Goal: Task Accomplishment & Management: Use online tool/utility

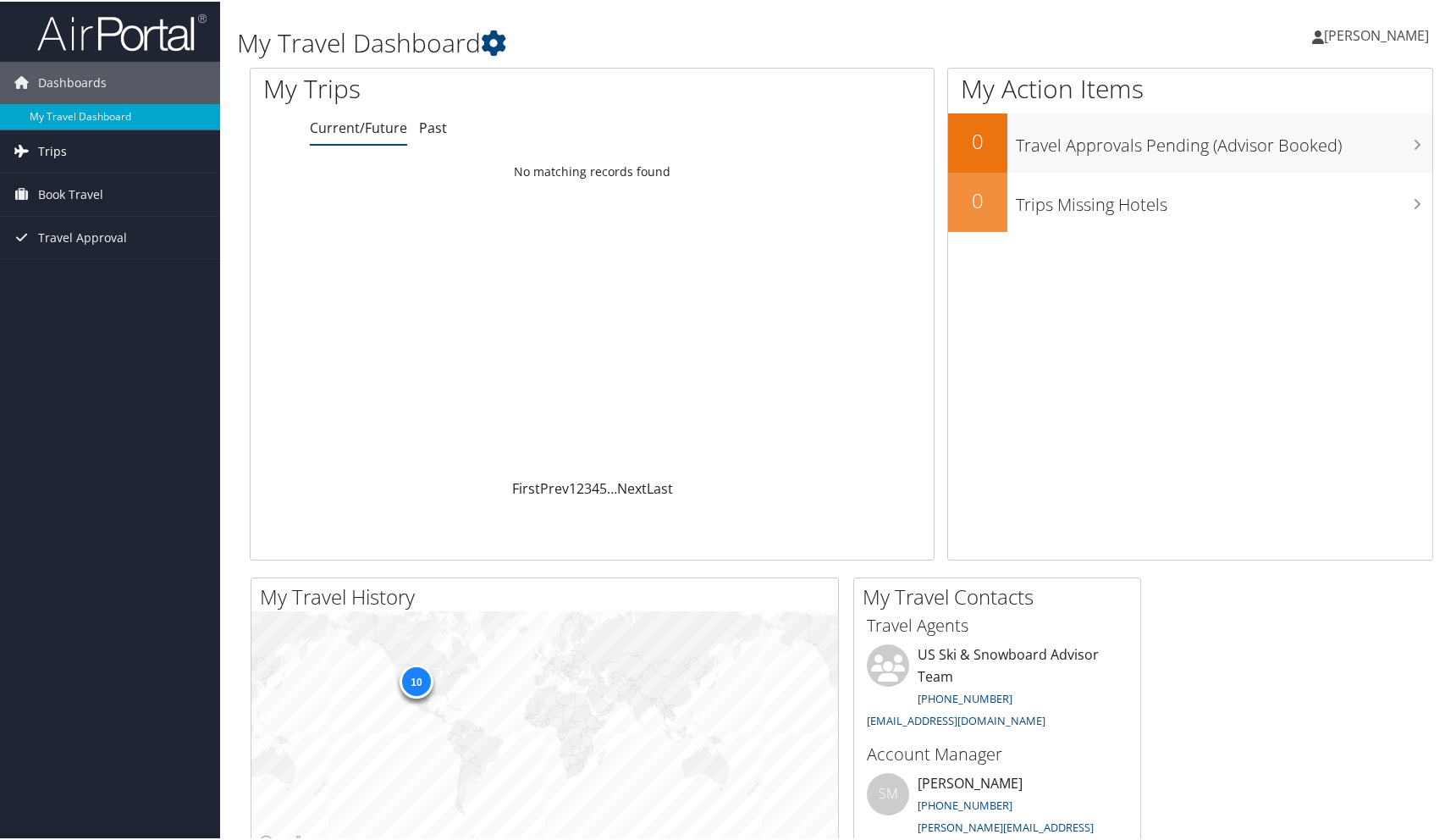
click at [65, 153] on link "Trips" at bounding box center [110, 150] width 220 height 42
click at [91, 184] on link "Current/Future Trips" at bounding box center [110, 184] width 220 height 25
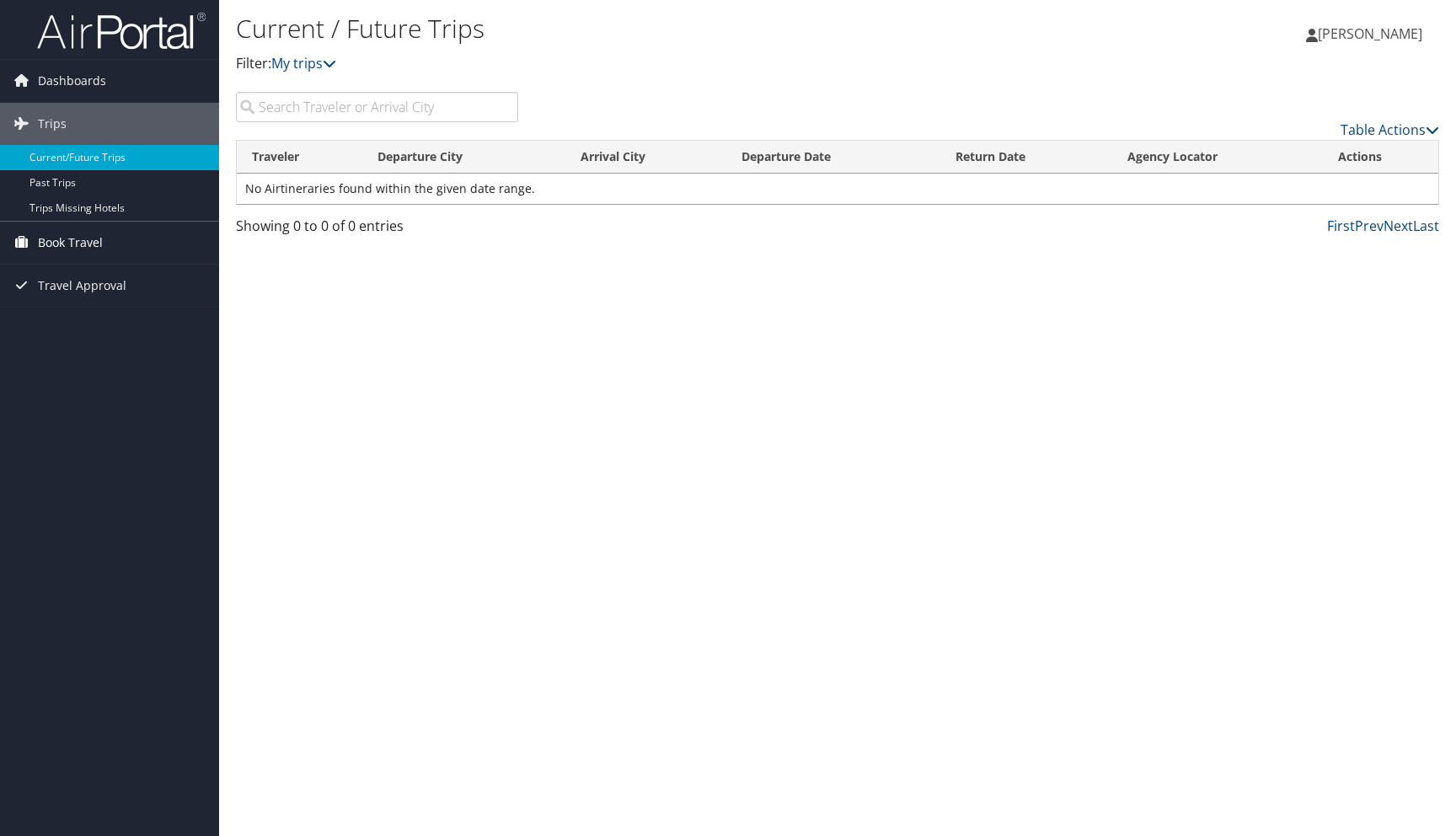
click at [88, 240] on span "Book Travel" at bounding box center [70, 242] width 65 height 42
click at [90, 83] on span "Dashboards" at bounding box center [72, 80] width 68 height 42
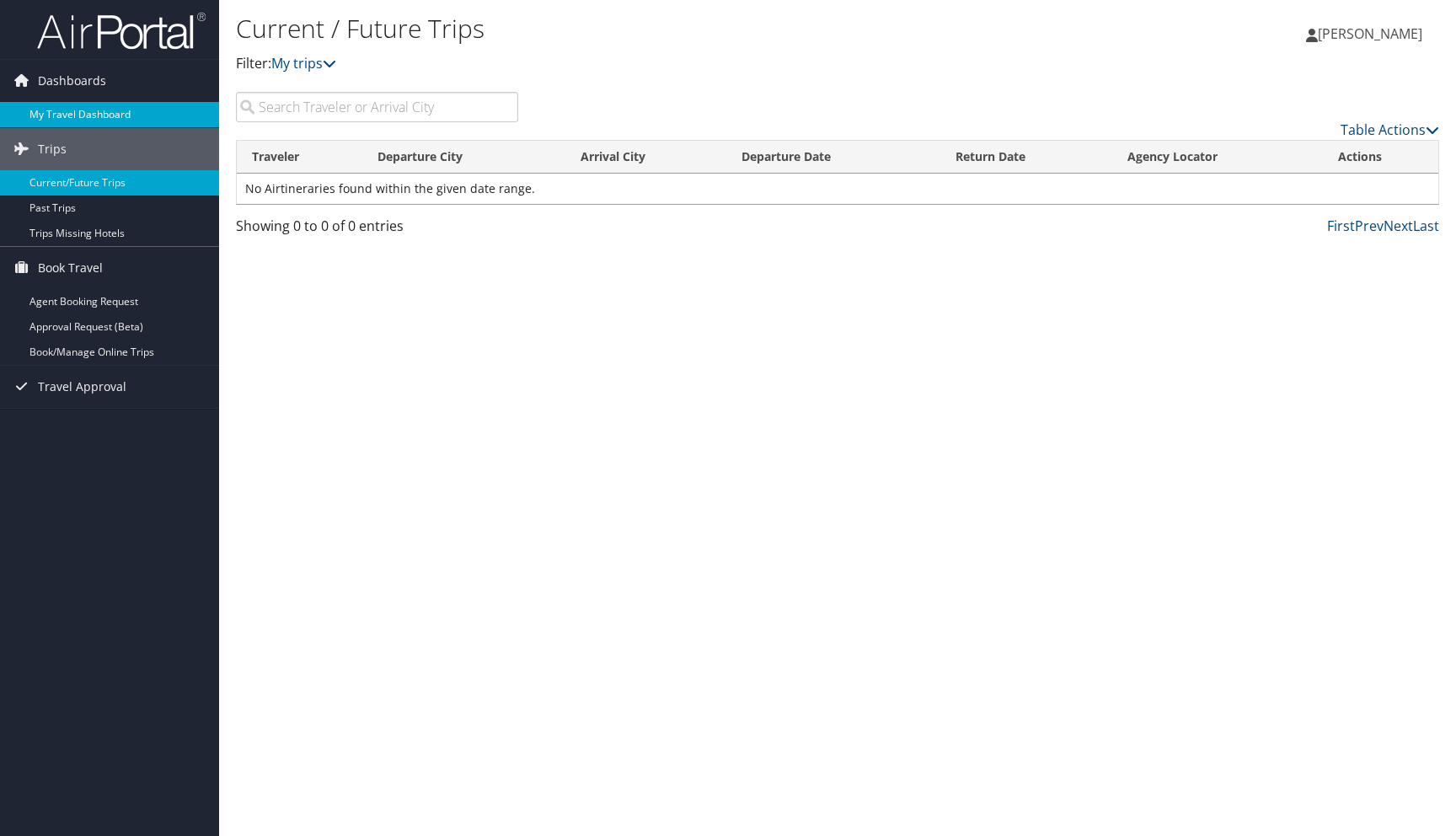
click at [85, 111] on link "My Travel Dashboard" at bounding box center [109, 114] width 219 height 25
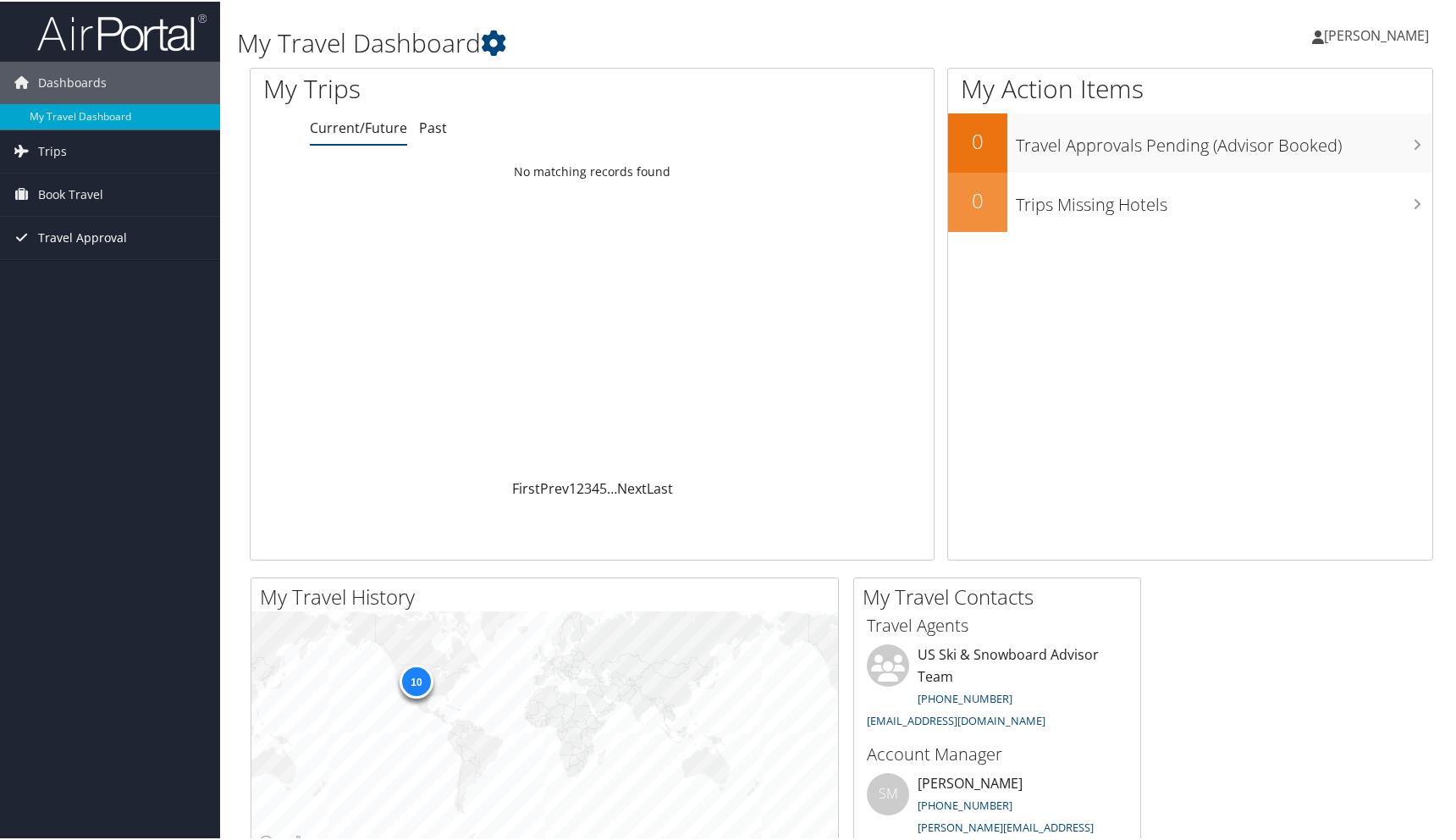
click at [77, 225] on span "Travel Approval" at bounding box center [82, 236] width 89 height 42
click at [82, 269] on link "Pending Trip Approvals" at bounding box center [110, 269] width 220 height 25
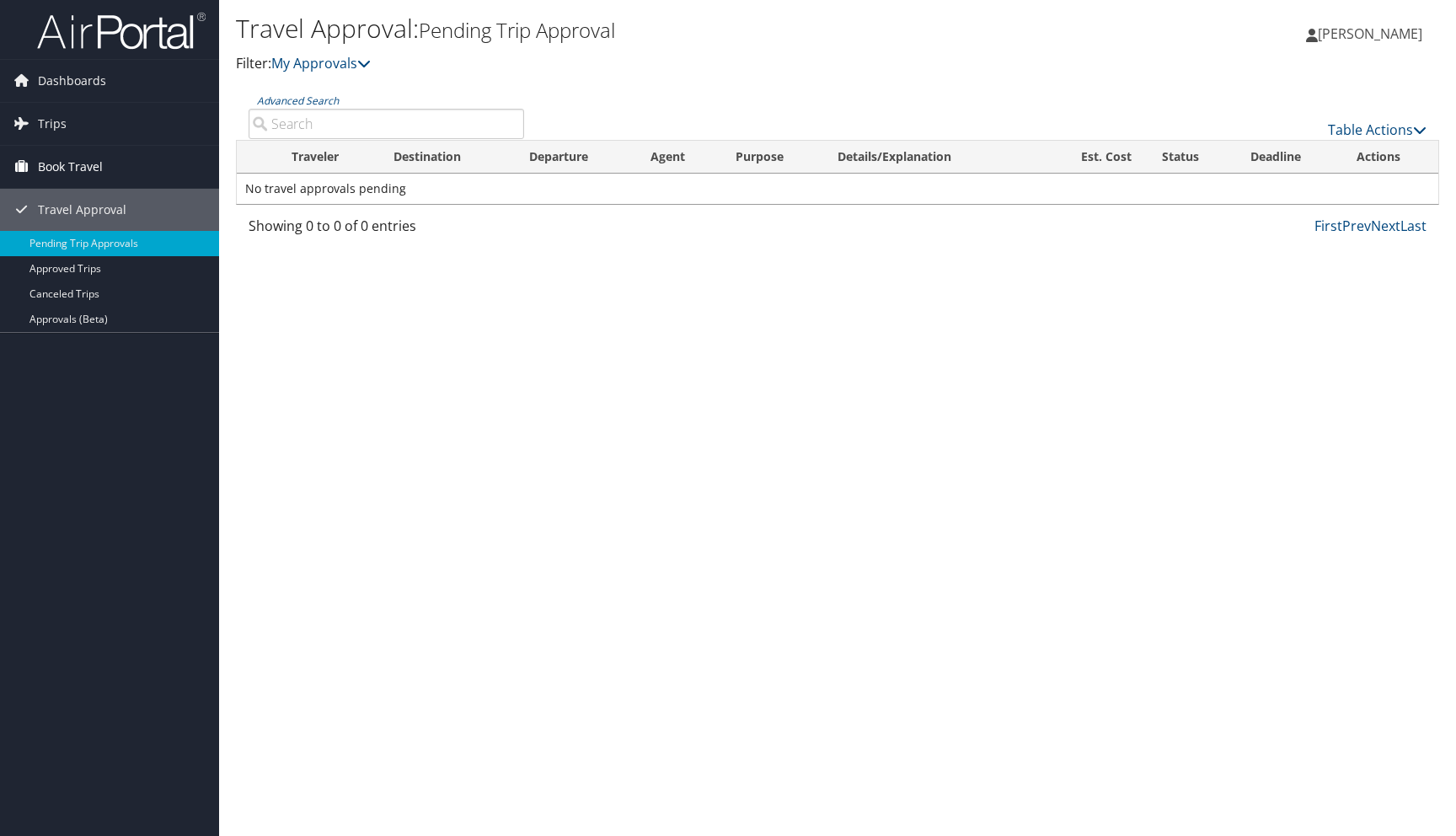
click at [116, 179] on link "Book Travel" at bounding box center [109, 166] width 219 height 42
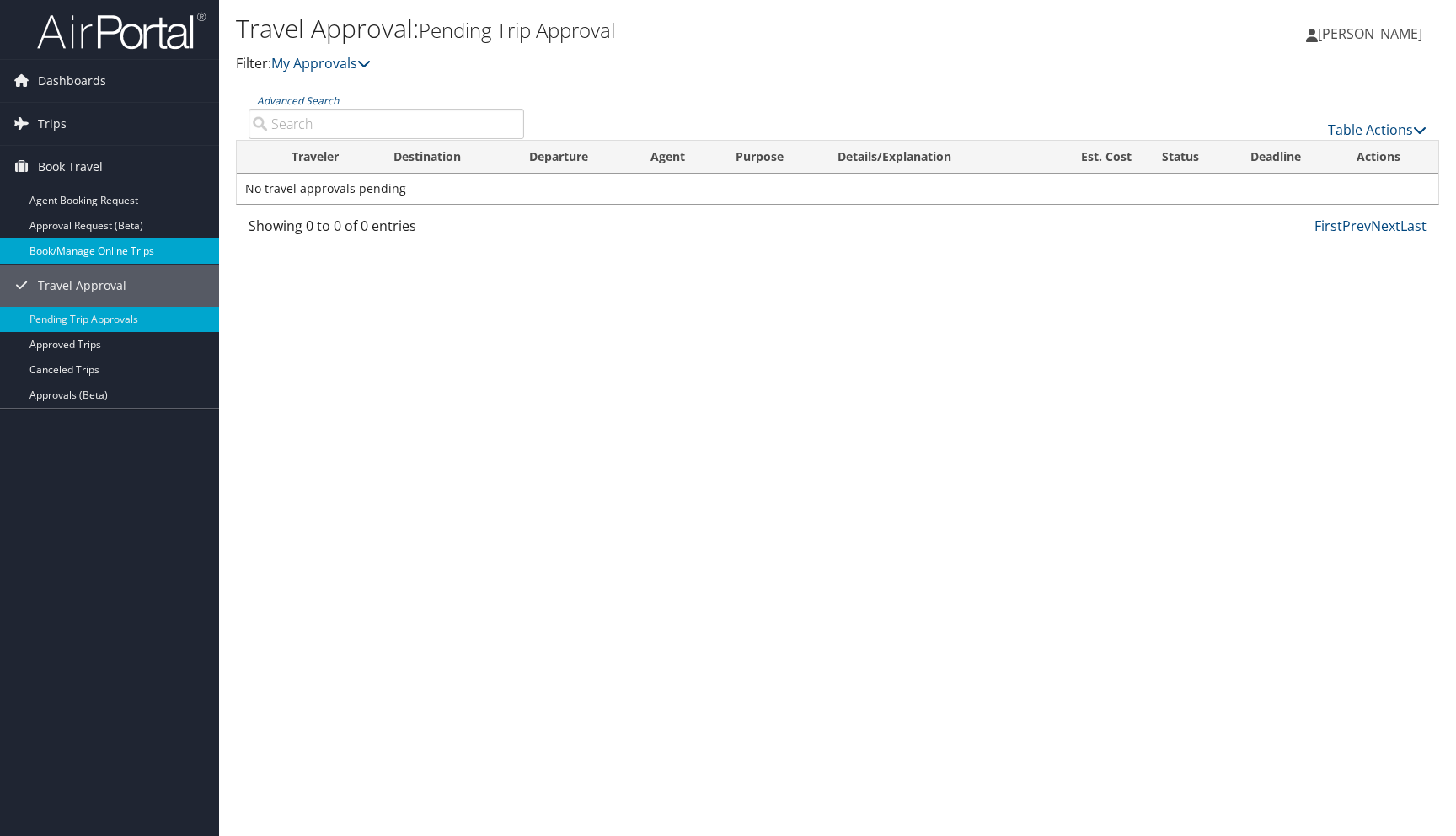
click at [109, 250] on link "Book/Manage Online Trips" at bounding box center [109, 251] width 219 height 25
